Goal: Navigation & Orientation: Find specific page/section

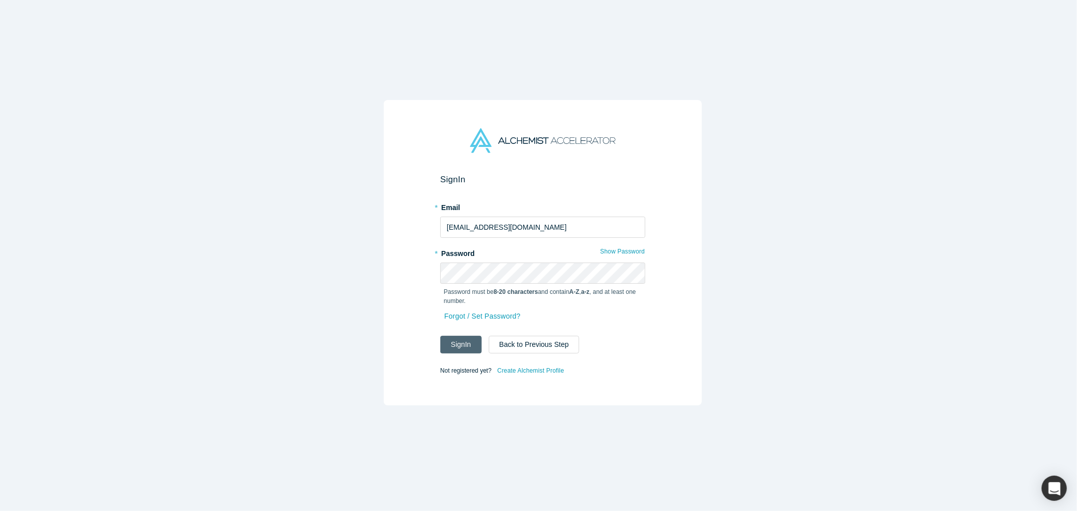
click at [453, 345] on button "Sign In" at bounding box center [460, 345] width 41 height 18
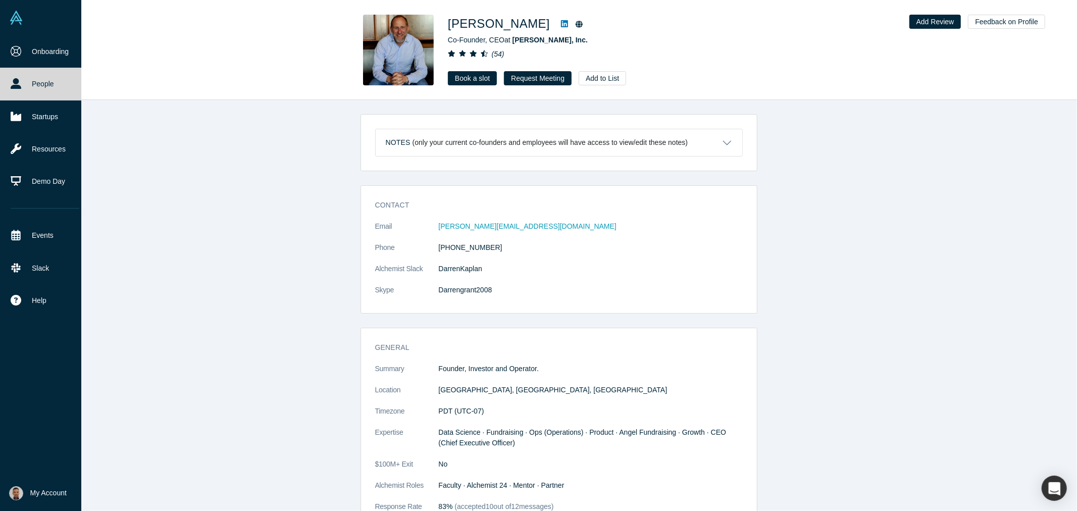
drag, startPoint x: 57, startPoint y: 79, endPoint x: 69, endPoint y: 95, distance: 19.9
click at [57, 79] on link "People" at bounding box center [45, 84] width 90 height 32
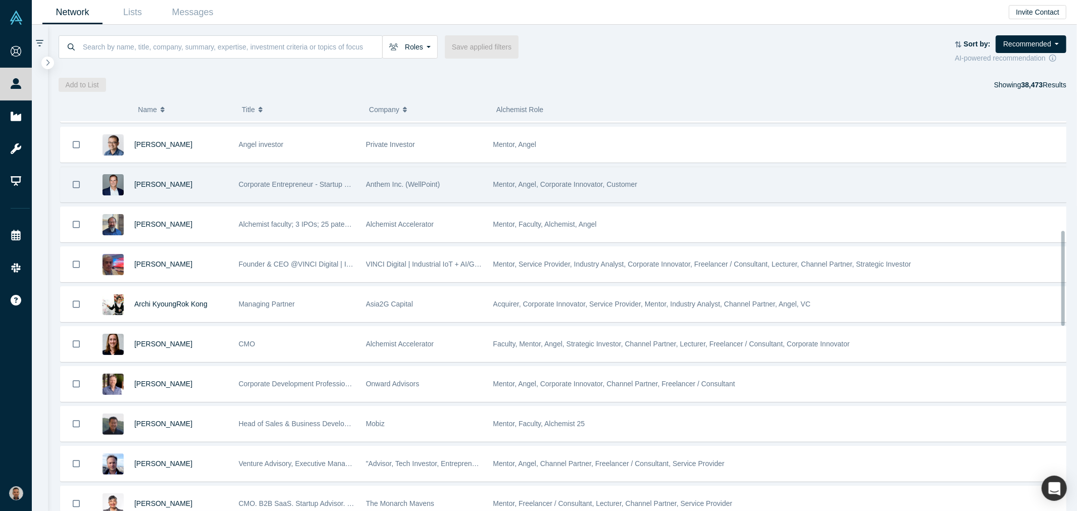
scroll to position [522, 0]
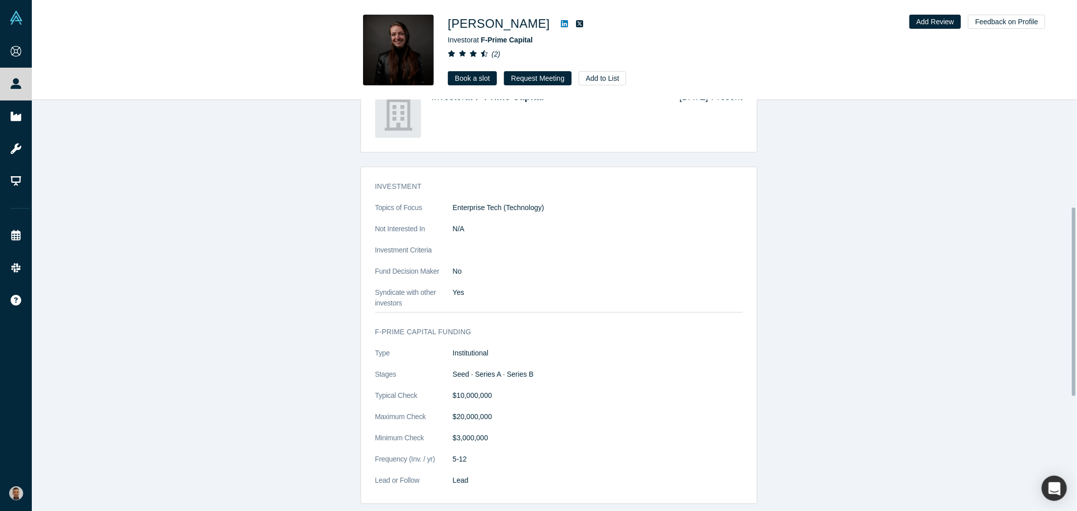
scroll to position [336, 0]
